Goal: Task Accomplishment & Management: Manage account settings

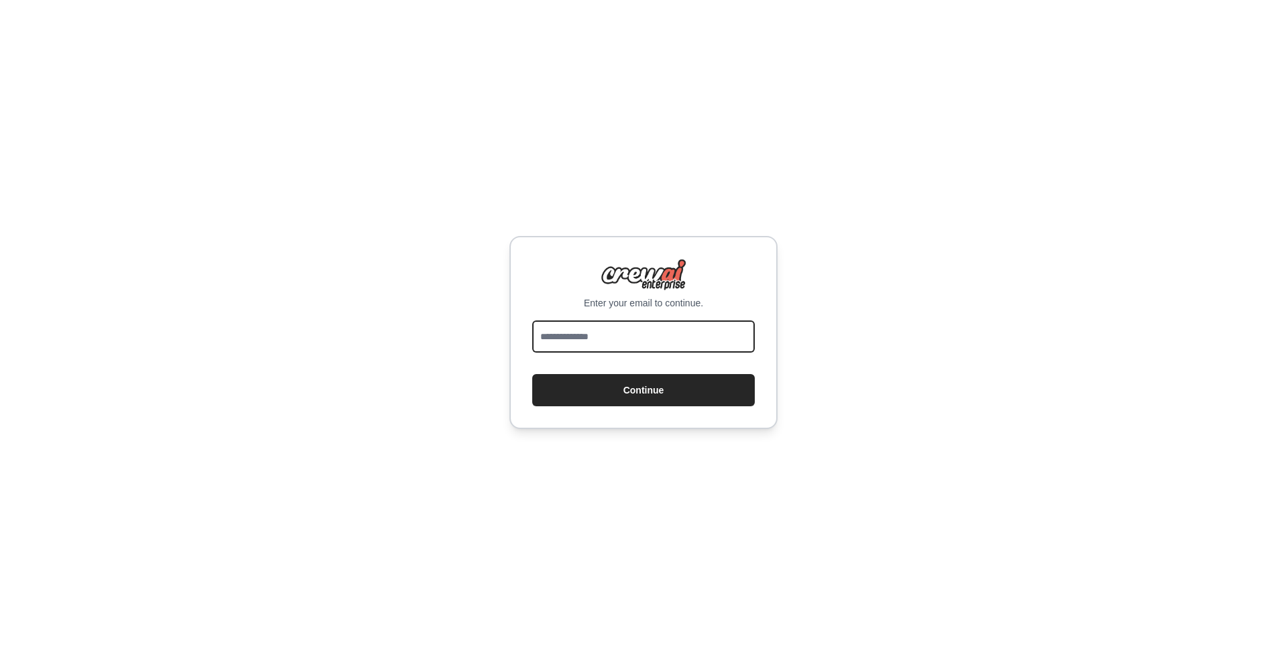
click at [586, 345] on input "email" at bounding box center [643, 336] width 223 height 32
type input "**********"
click at [700, 396] on button "Continue" at bounding box center [643, 390] width 223 height 32
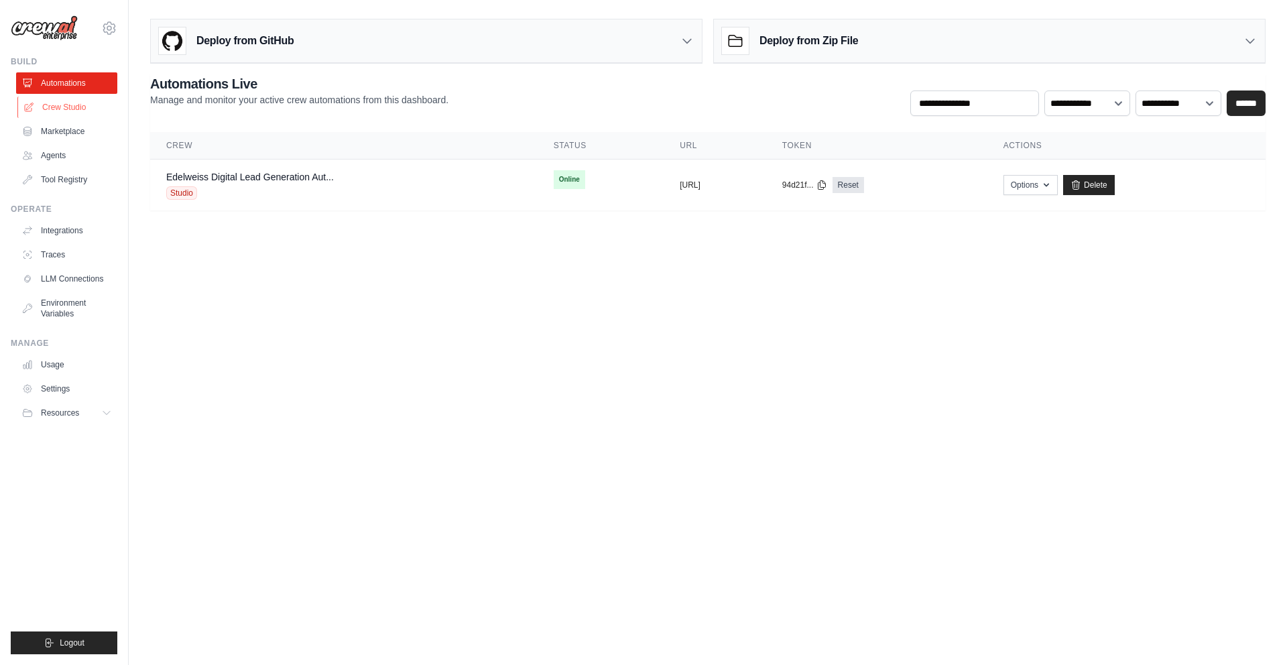
click at [74, 109] on link "Crew Studio" at bounding box center [67, 107] width 101 height 21
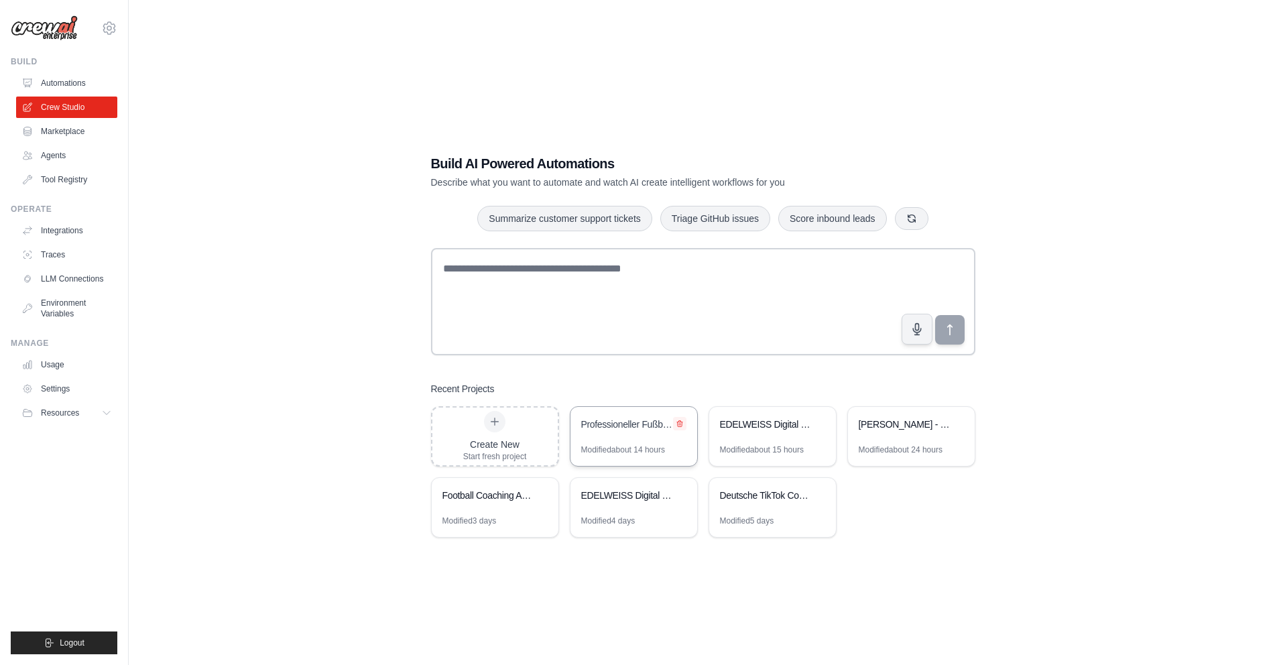
click at [680, 425] on icon at bounding box center [679, 424] width 5 height 6
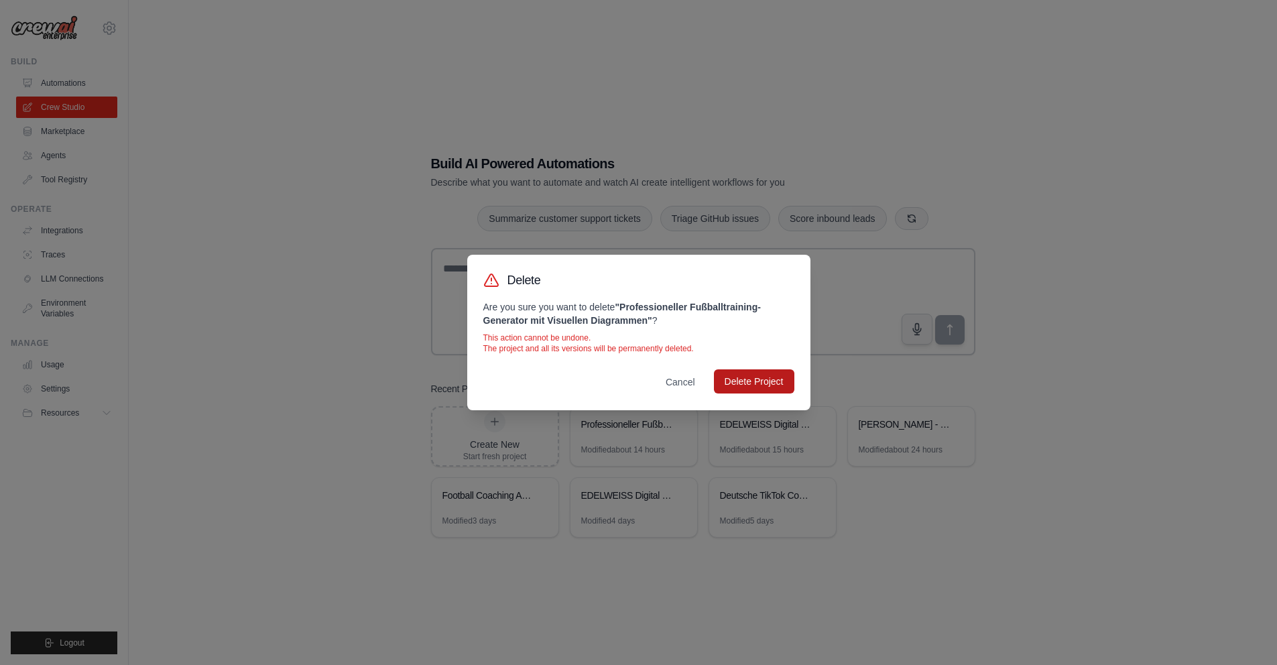
click at [767, 383] on button "Delete Project" at bounding box center [754, 381] width 80 height 24
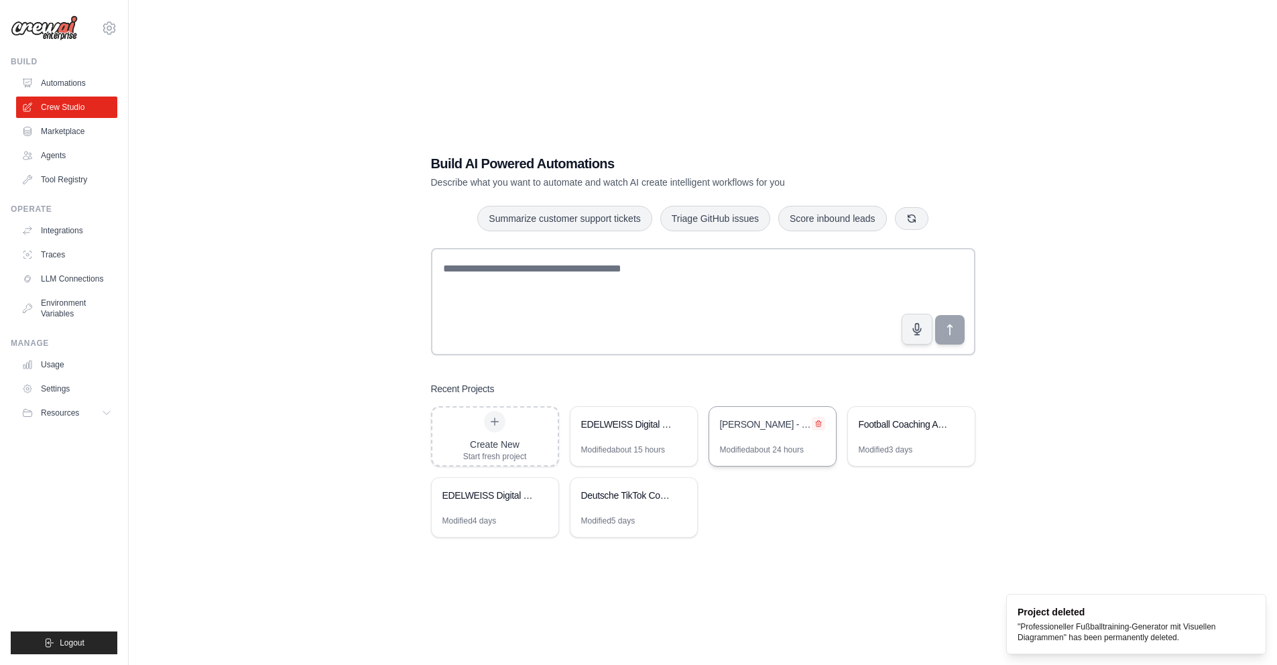
click at [818, 423] on icon at bounding box center [818, 424] width 5 height 6
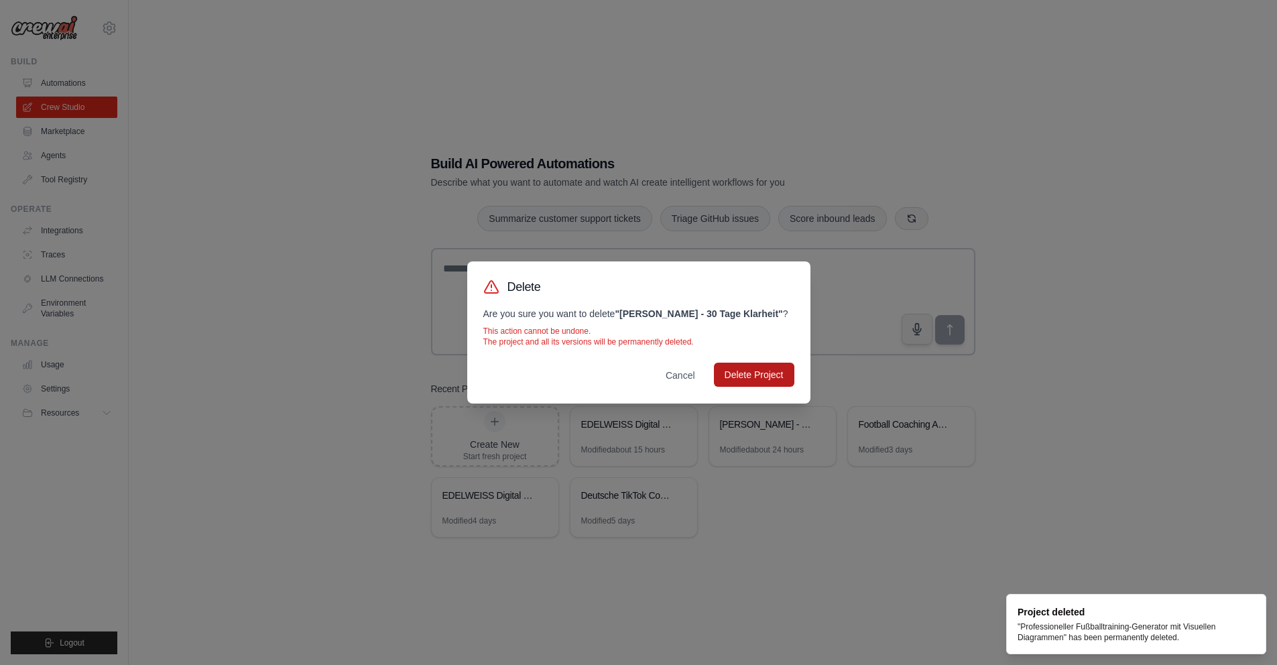
click at [760, 381] on button "Delete Project" at bounding box center [754, 375] width 80 height 24
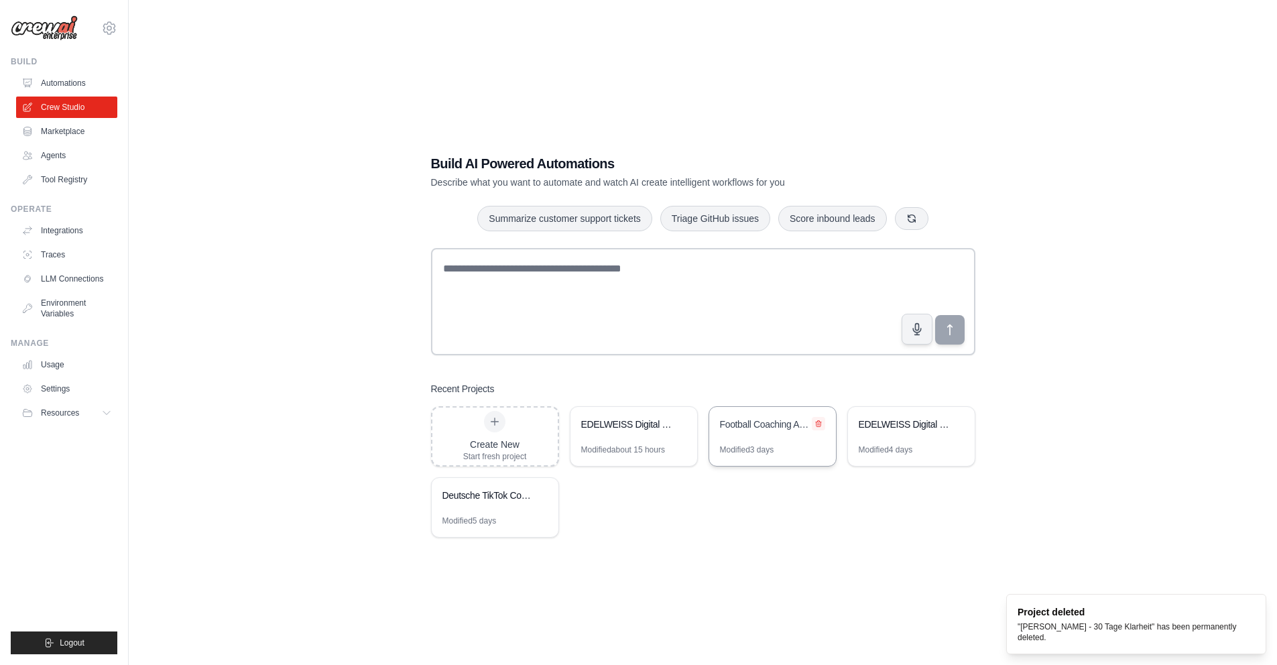
click at [817, 424] on icon at bounding box center [818, 424] width 5 height 6
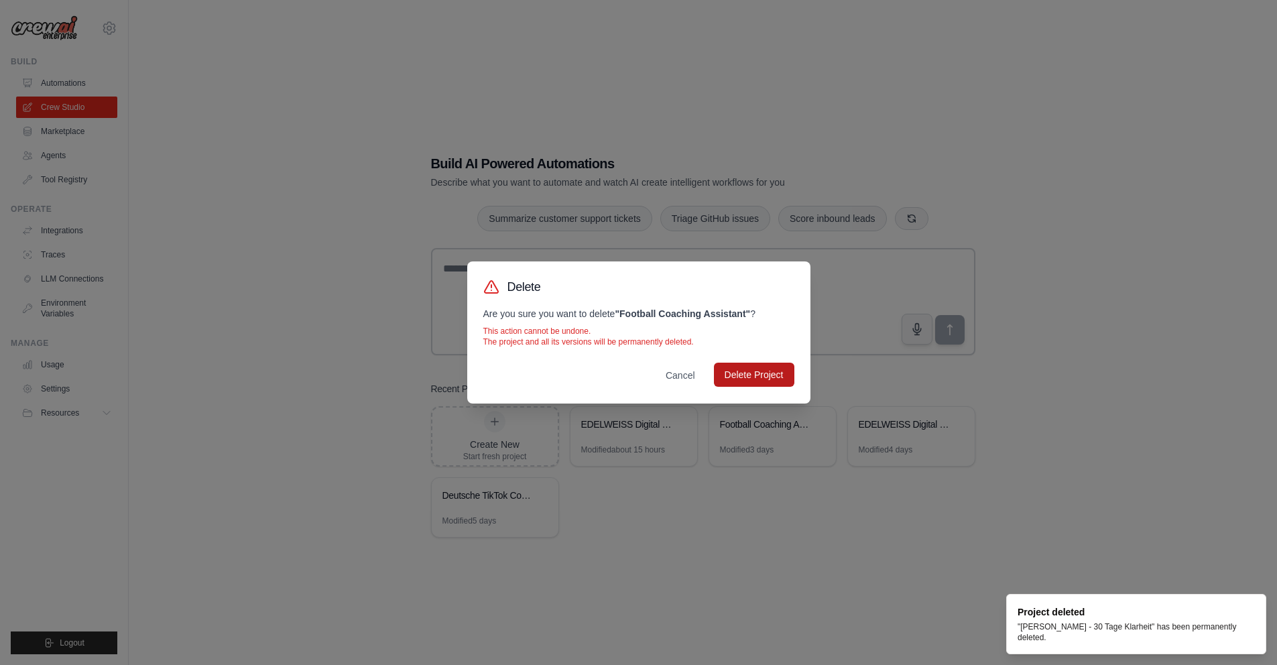
click at [759, 375] on button "Delete Project" at bounding box center [754, 375] width 80 height 24
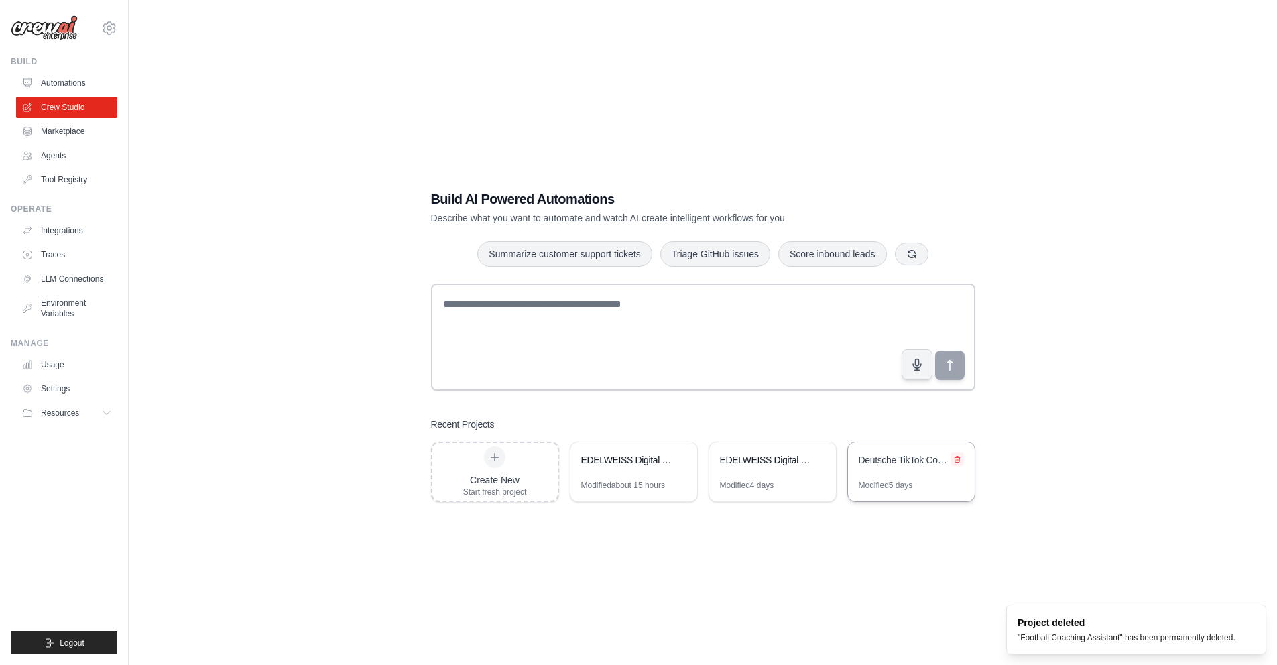
click at [957, 459] on icon at bounding box center [957, 459] width 5 height 6
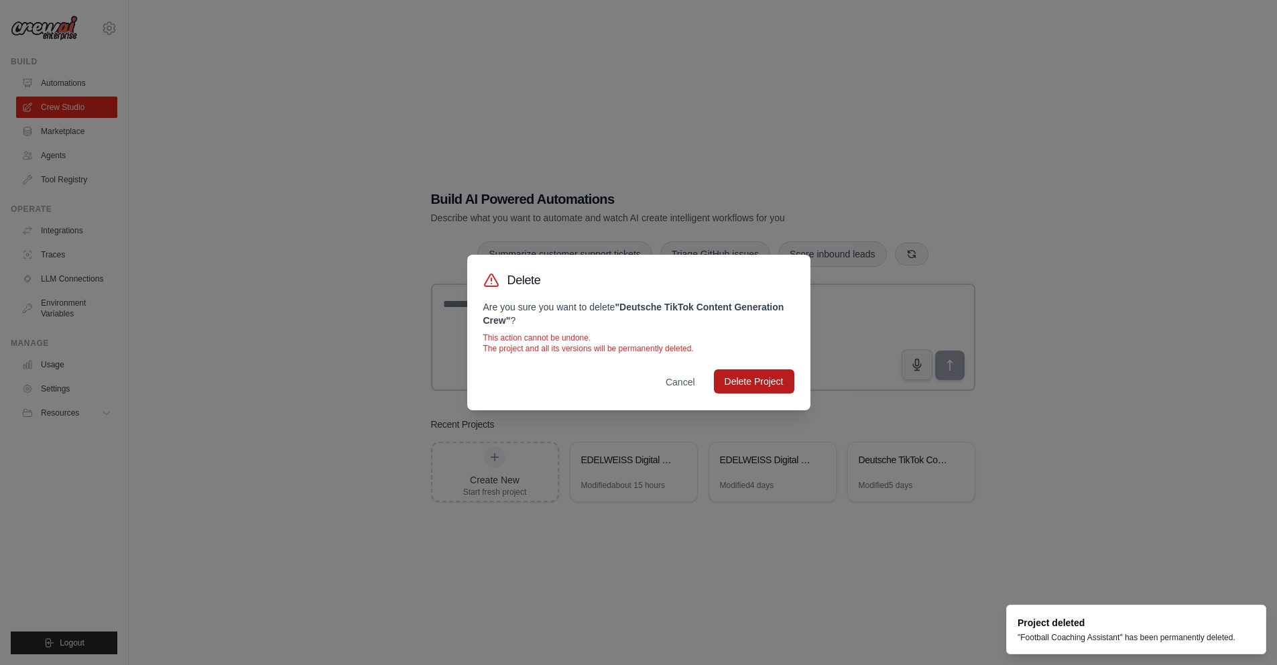
click at [767, 381] on button "Delete Project" at bounding box center [754, 381] width 80 height 24
